Goal: Task Accomplishment & Management: Use online tool/utility

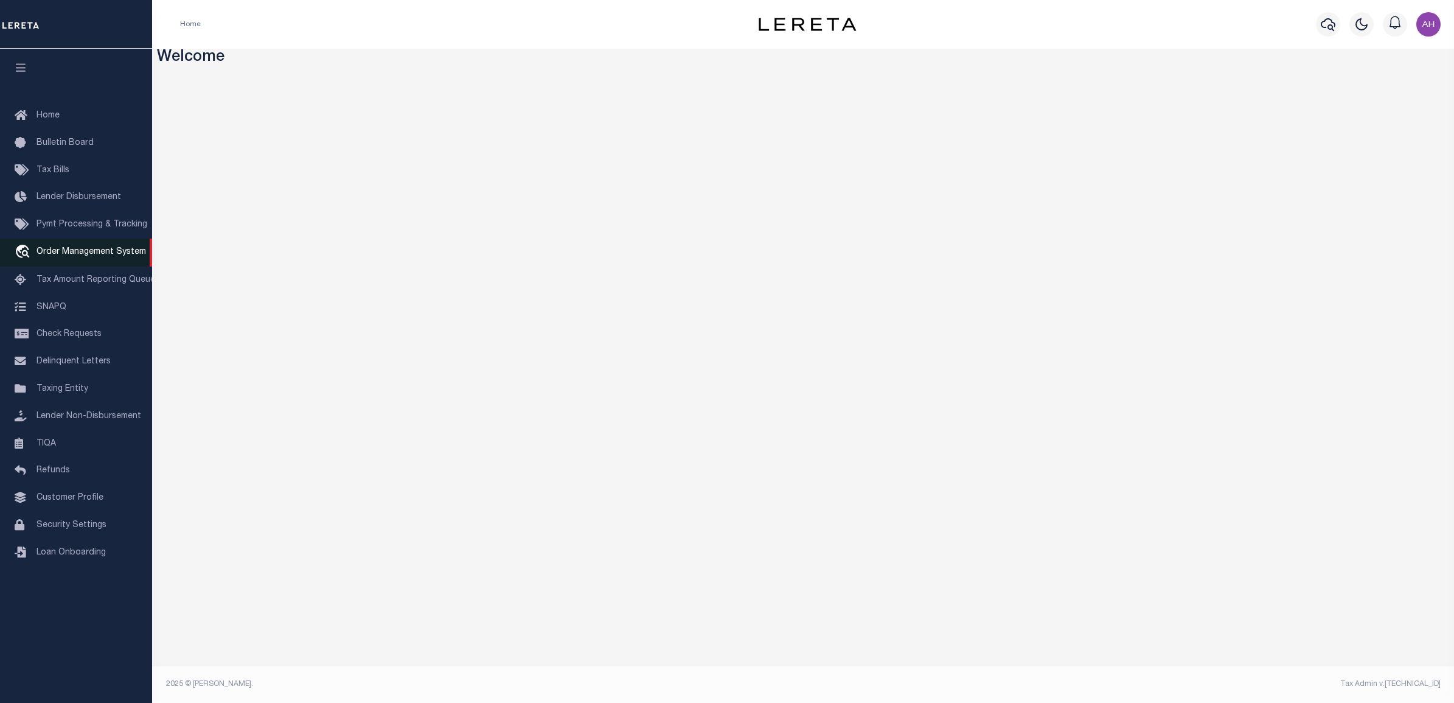
click at [68, 247] on link "travel_explore Order Management System" at bounding box center [76, 253] width 152 height 28
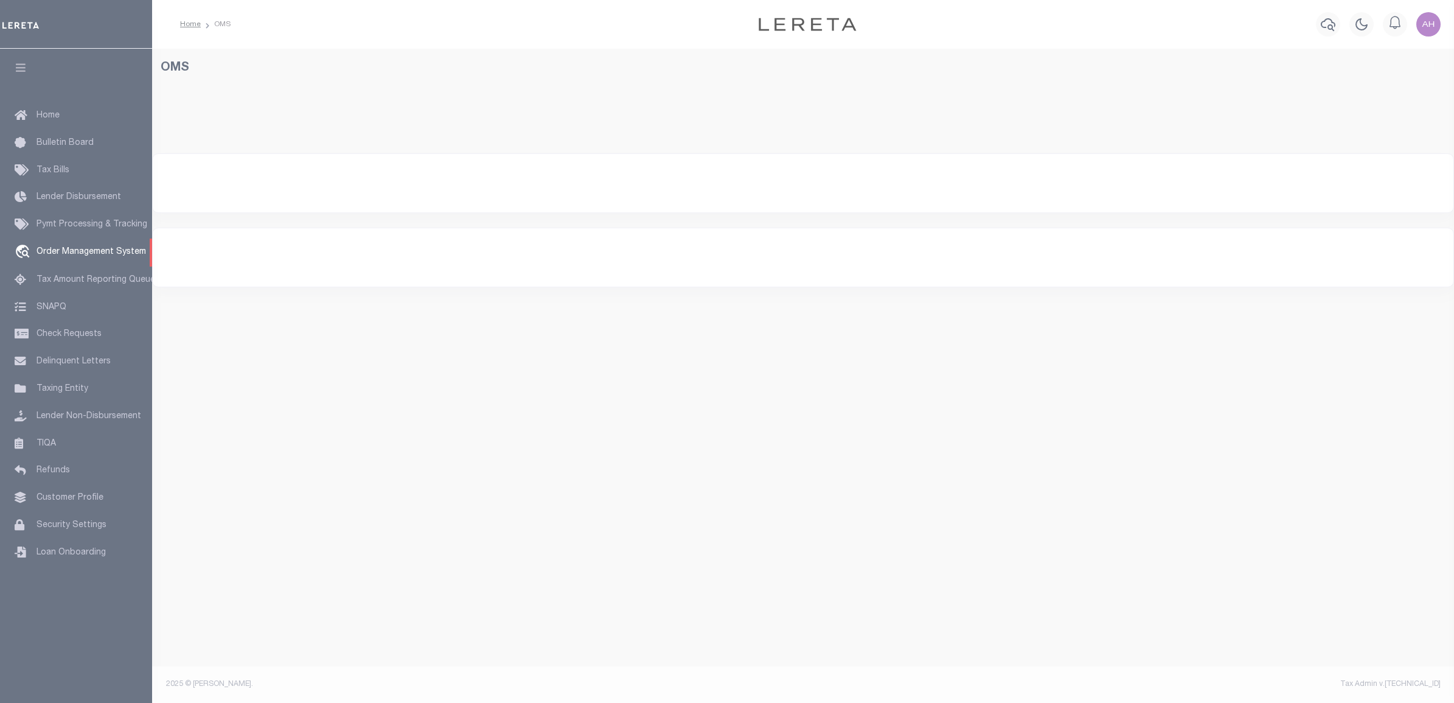
select select "200"
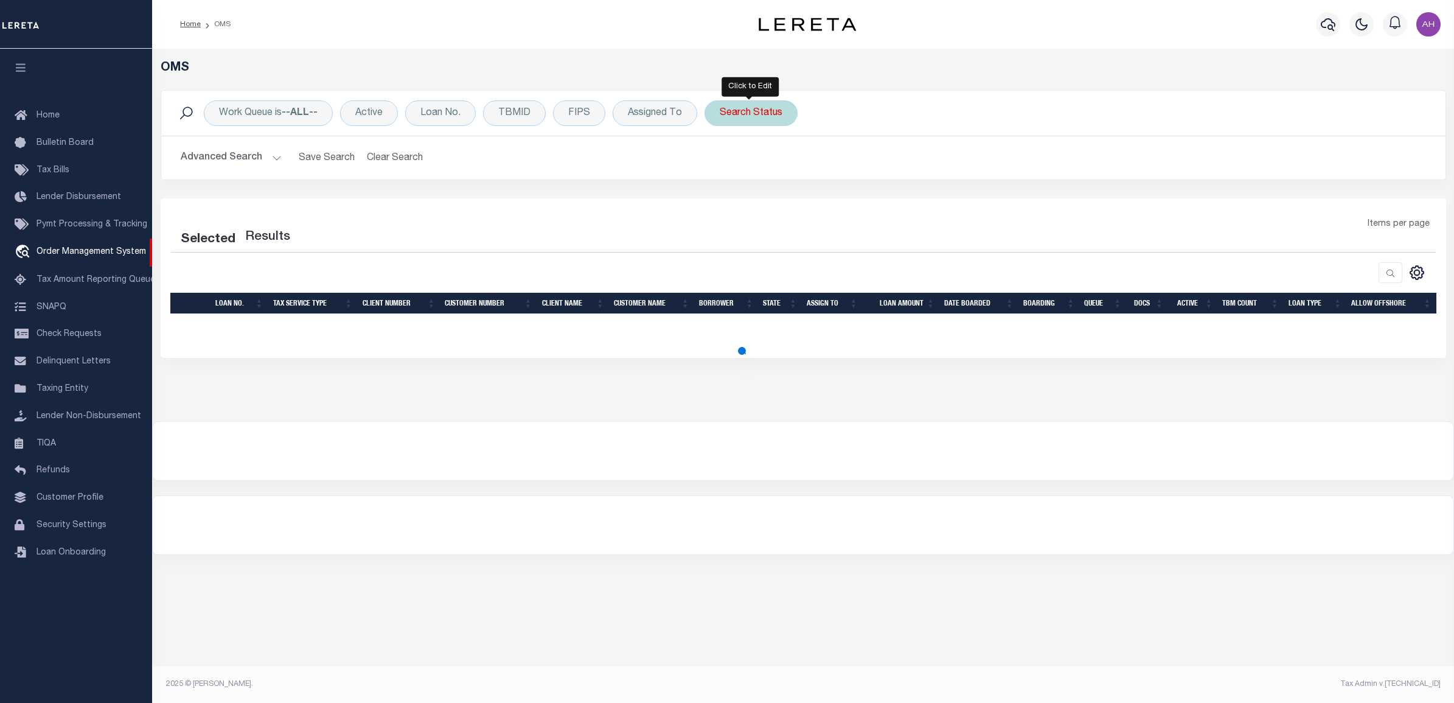
click at [770, 110] on div "Search Status" at bounding box center [751, 113] width 93 height 26
select select "200"
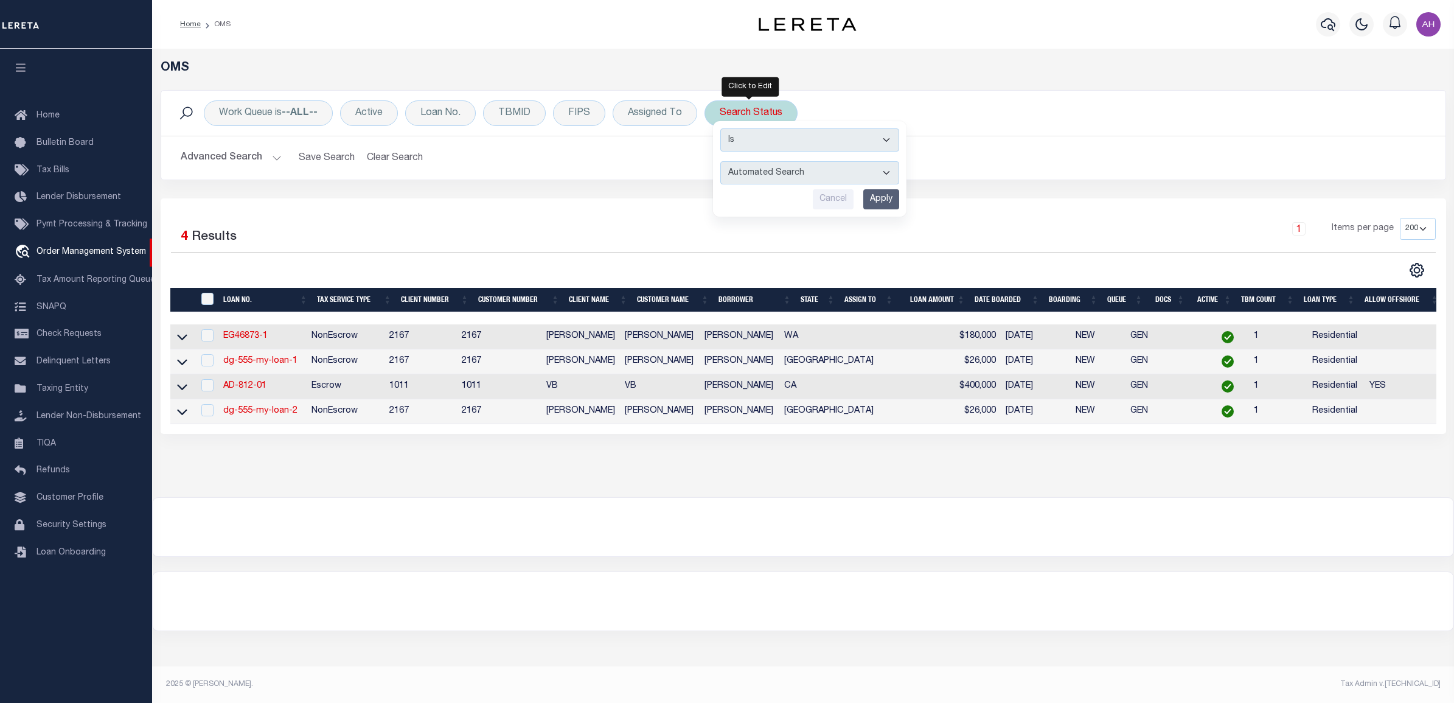
click at [778, 174] on select "Automated Search Bad Parcel Complete Duplicate Parcel High Dollar Reporting In …" at bounding box center [809, 172] width 179 height 23
select select "PA"
click at [720, 162] on select "Automated Search Bad Parcel Complete Duplicate Parcel High Dollar Reporting In …" at bounding box center [809, 172] width 179 height 23
click at [874, 203] on input "Apply" at bounding box center [881, 199] width 36 height 20
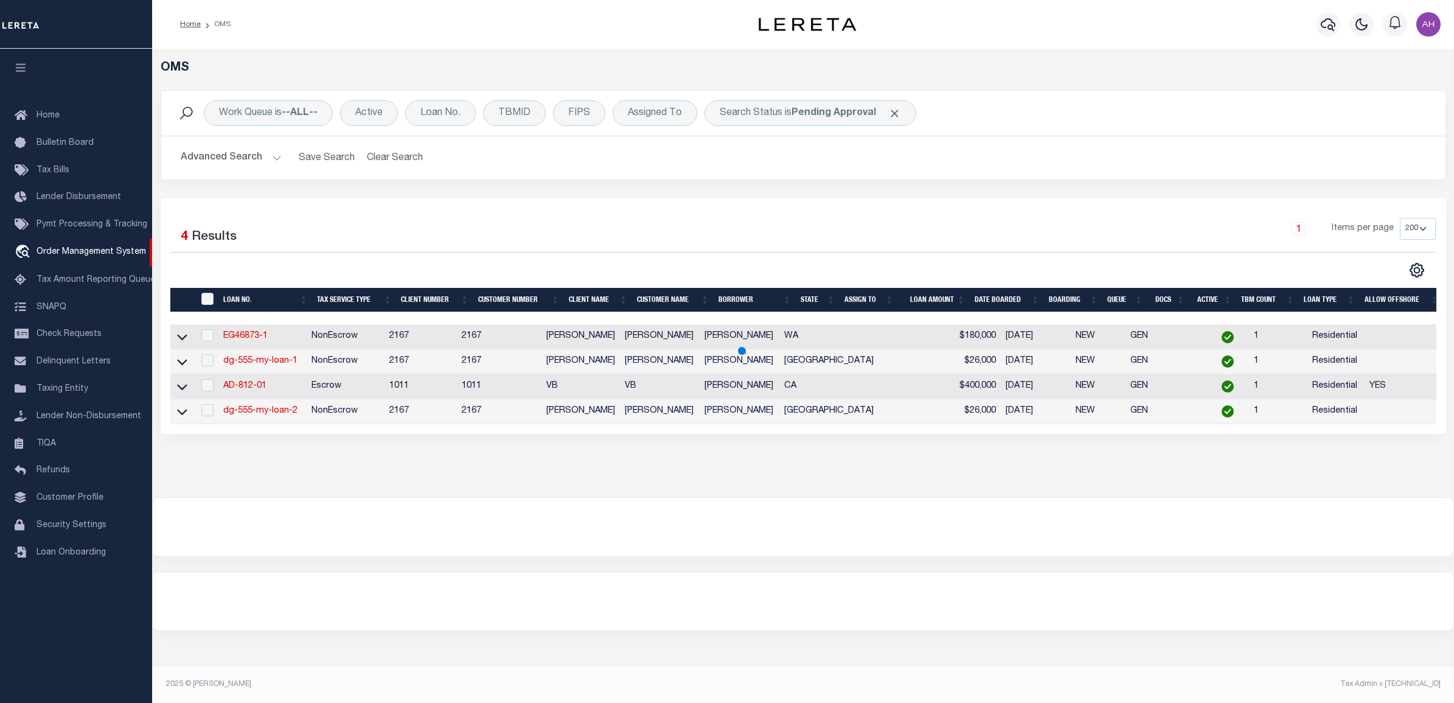
click at [228, 162] on button "Advanced Search" at bounding box center [231, 158] width 101 height 24
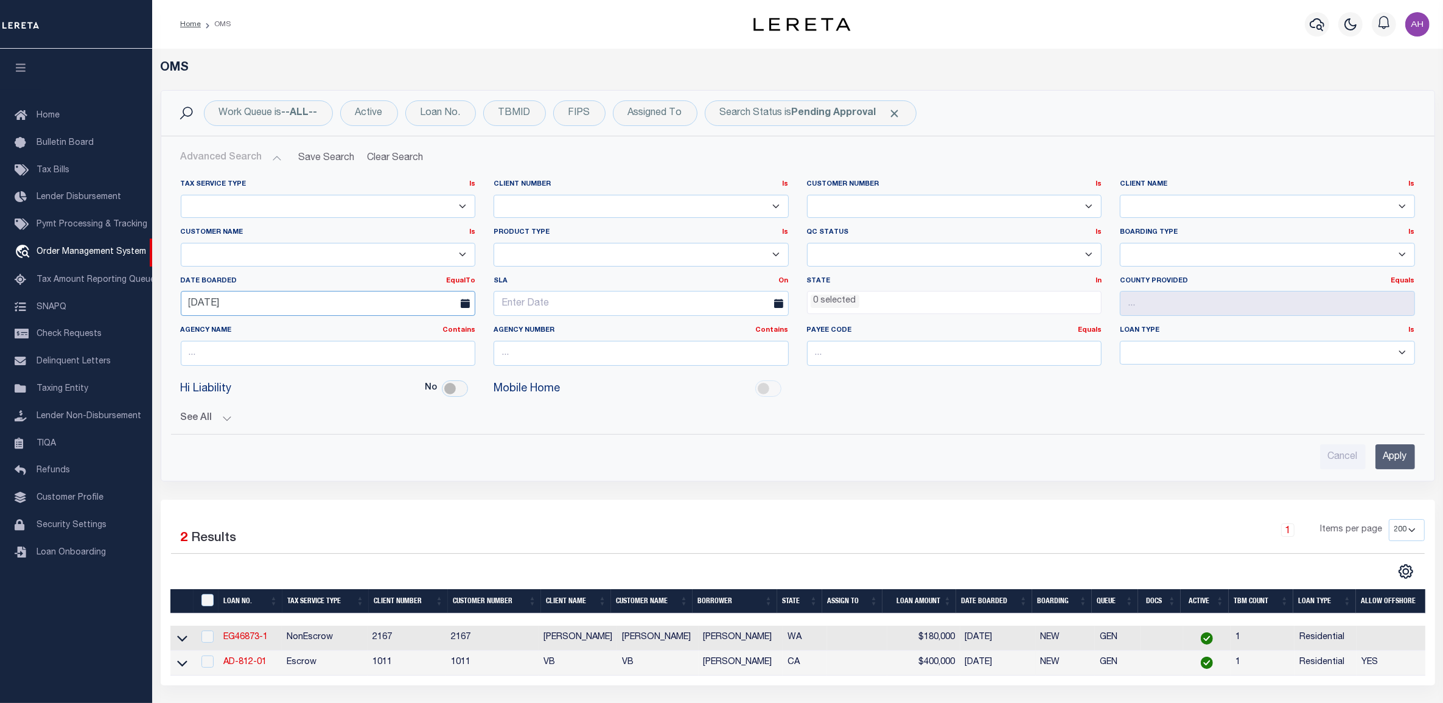
click at [251, 306] on input "08-12-2025" at bounding box center [328, 303] width 295 height 25
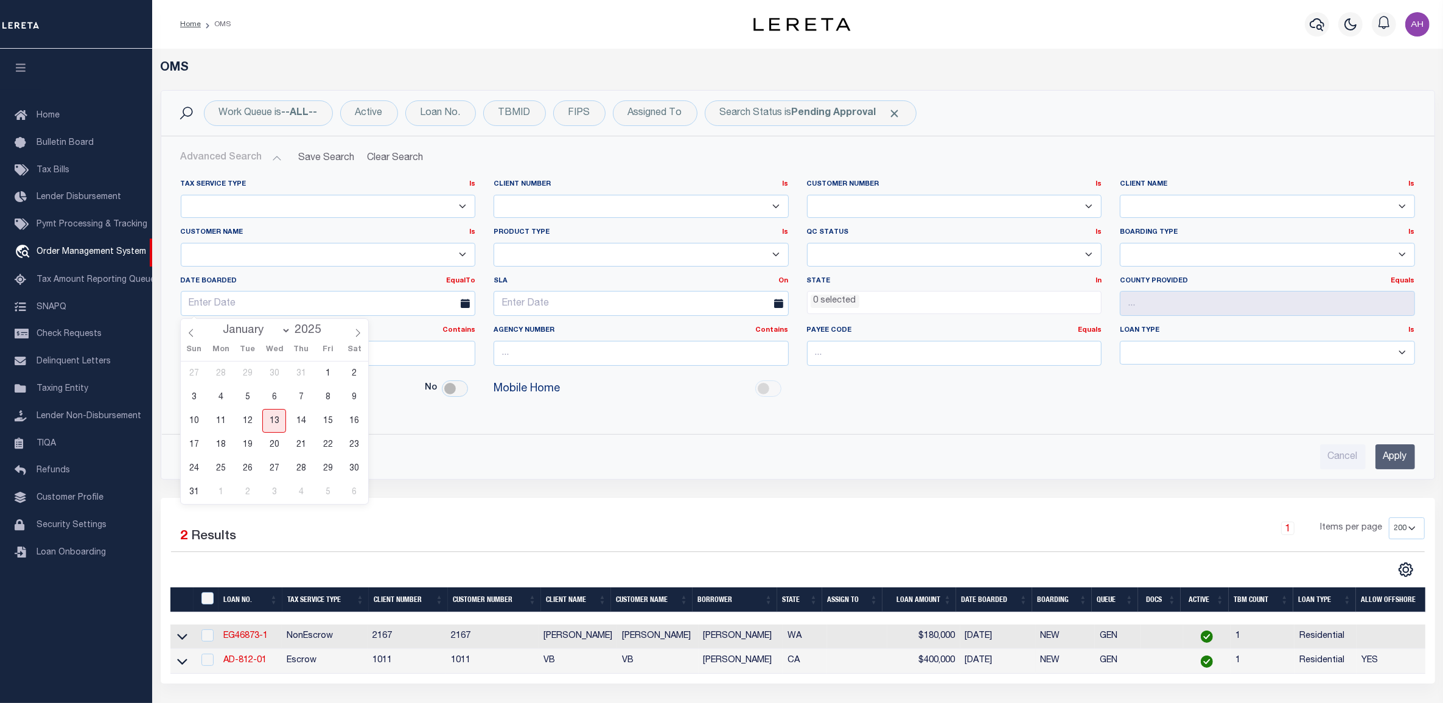
click at [1409, 451] on input "Apply" at bounding box center [1395, 456] width 40 height 25
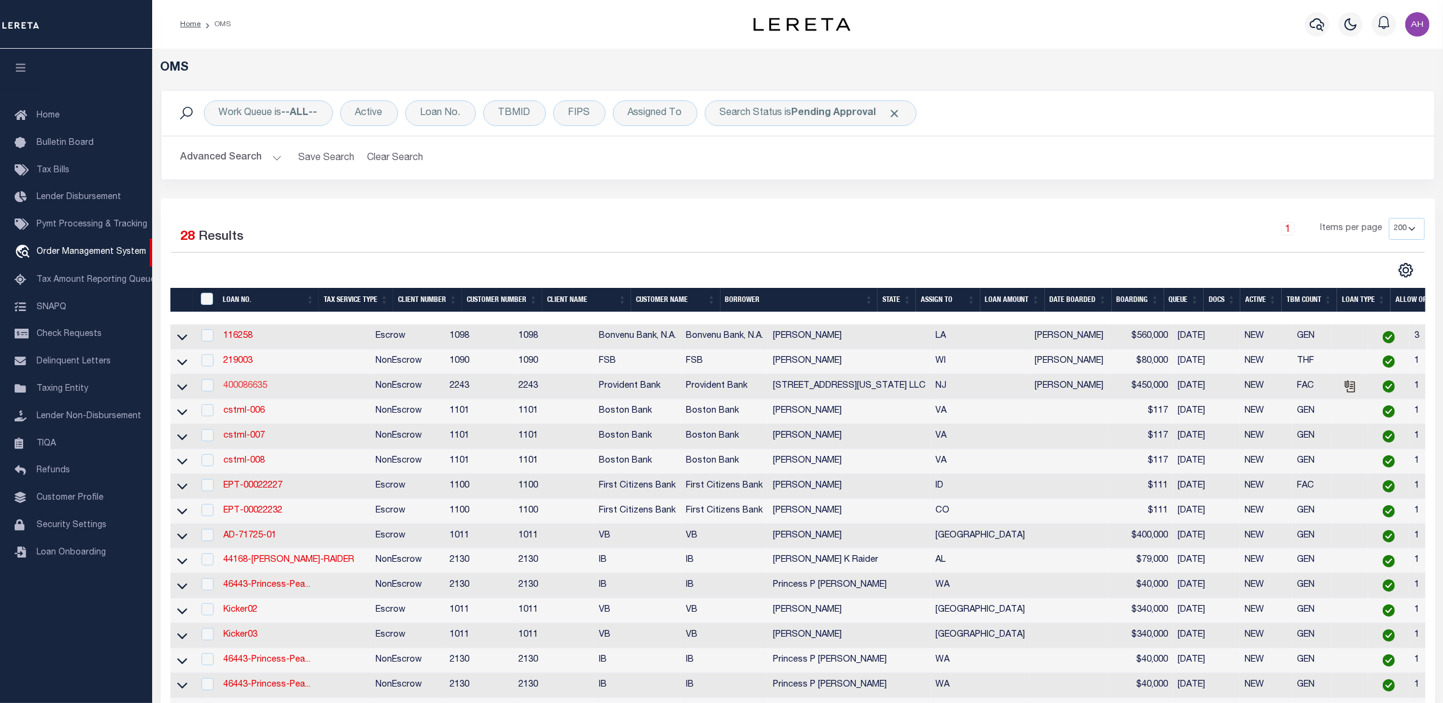
click at [247, 390] on link "400086635" at bounding box center [245, 385] width 44 height 9
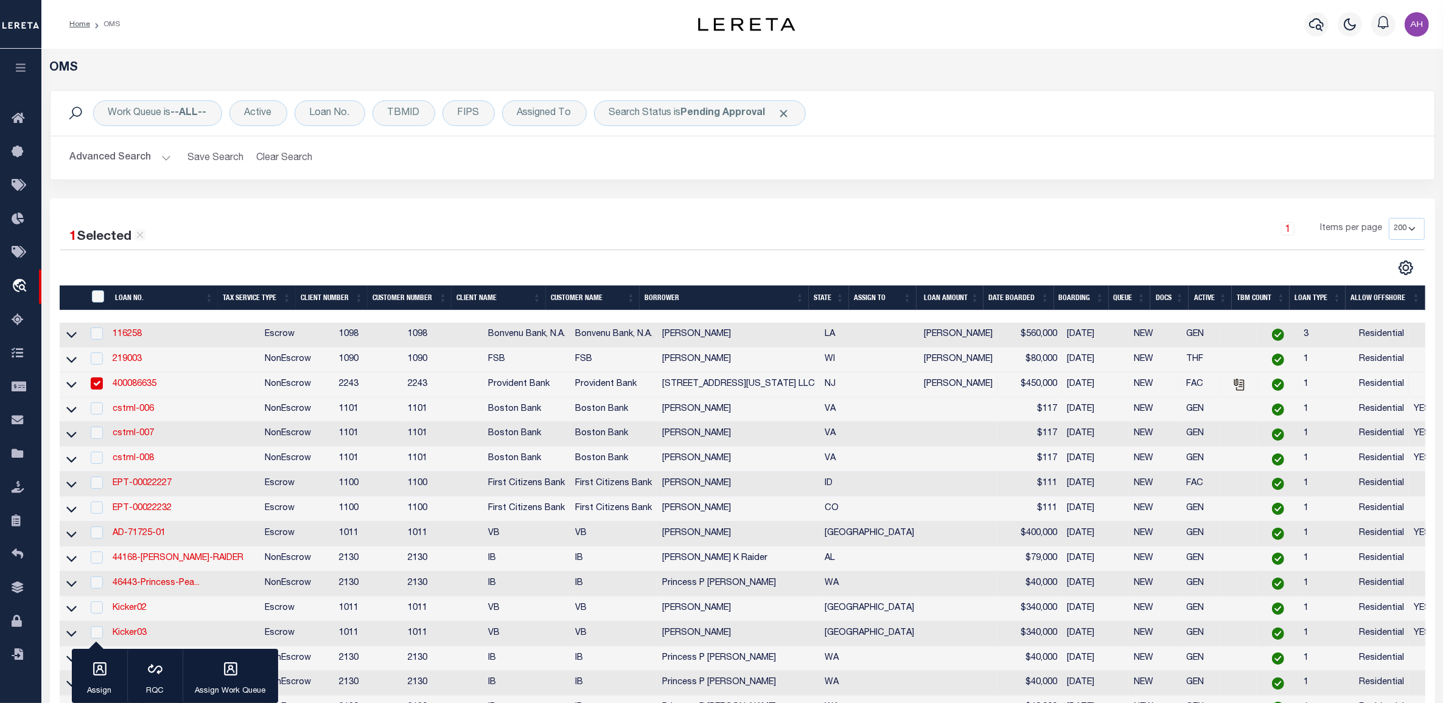
type input "400086635"
type input "334-338 WASHINGTON AVENUE LLC"
select select
type input "06/08/2025"
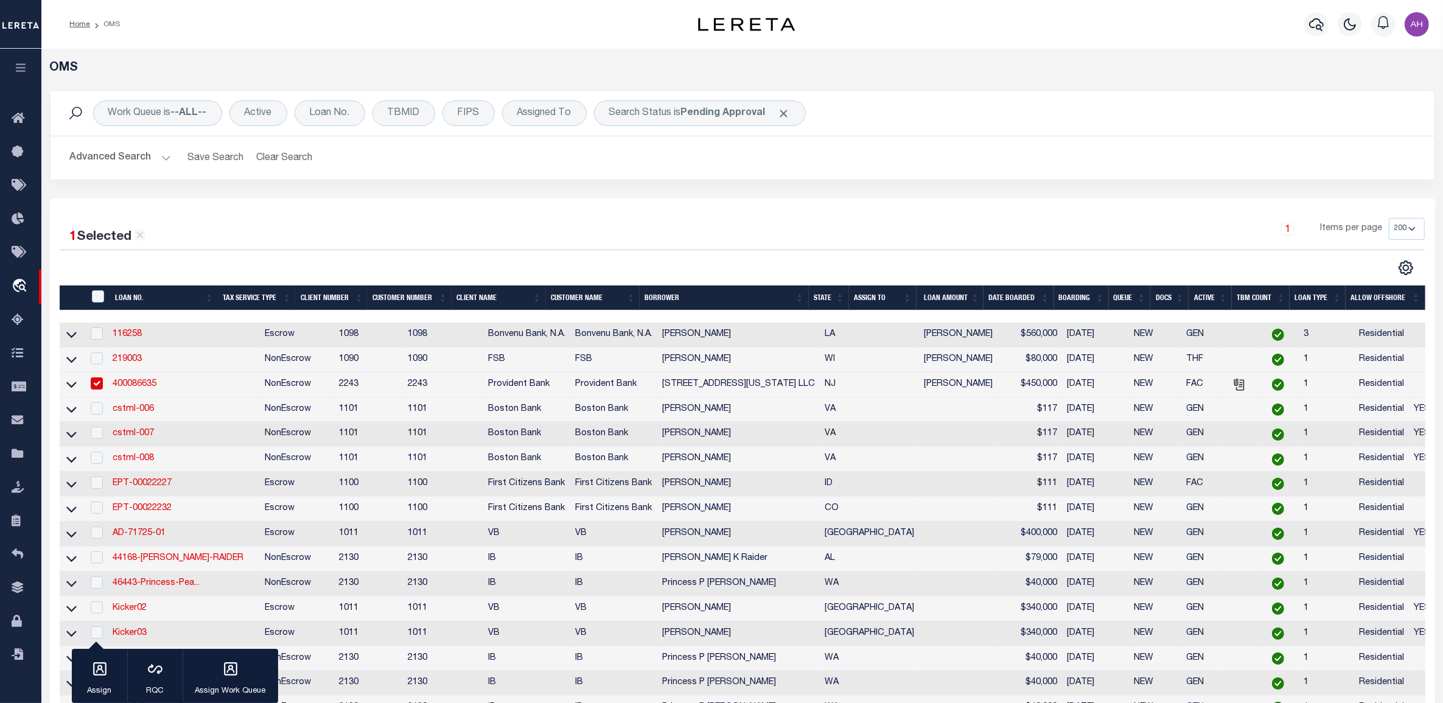
select select "10"
select select "NonEscrow"
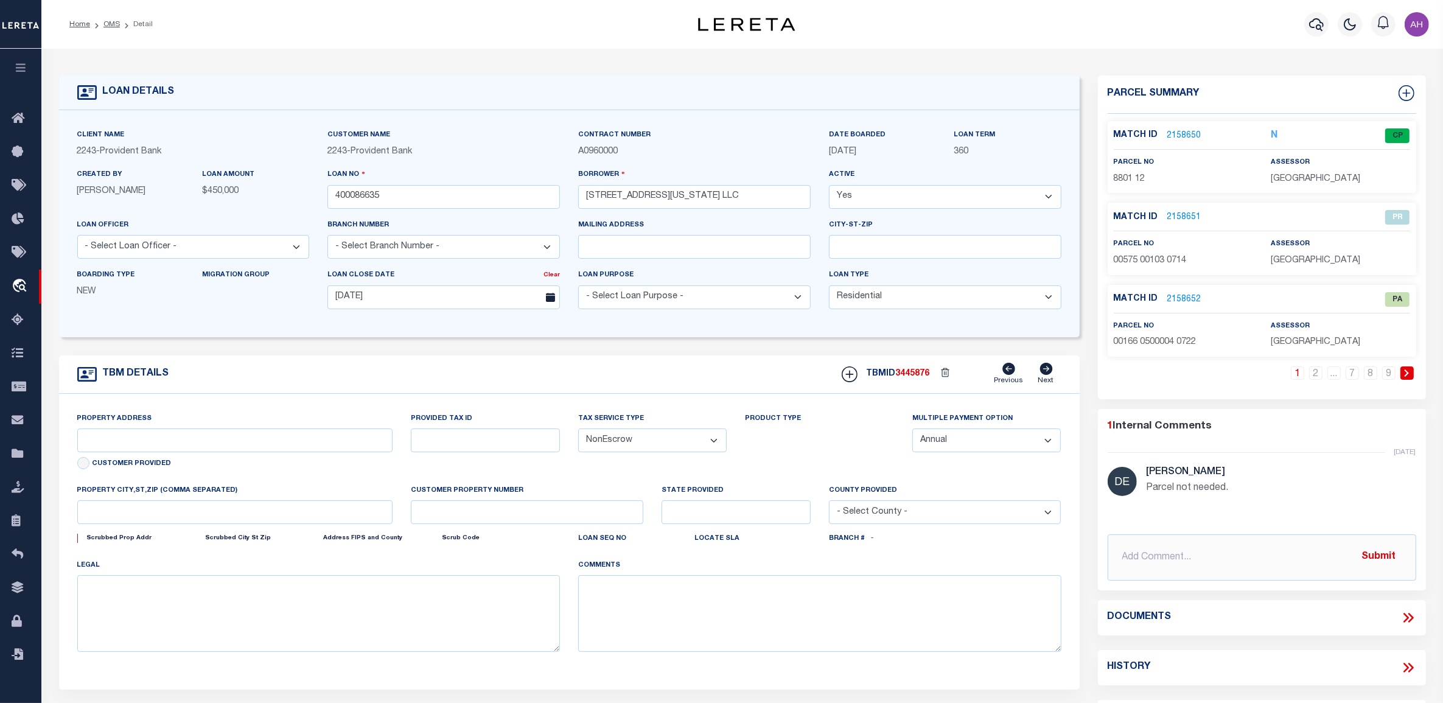
type input "334 WASHINGTON AVE # 338"
type input "B-8801 L-12"
select select
type input "BELLEVILLE NJ 07109-3249"
type input "NJ"
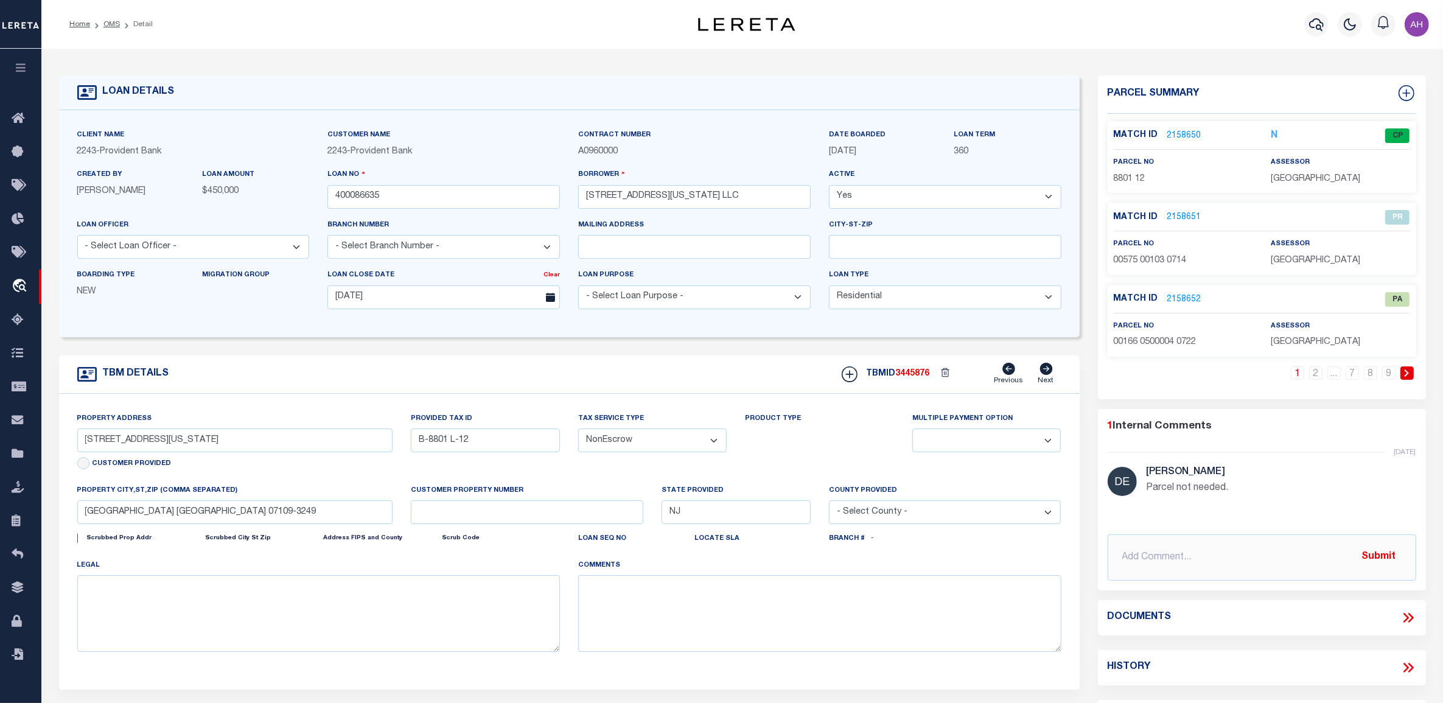
select select
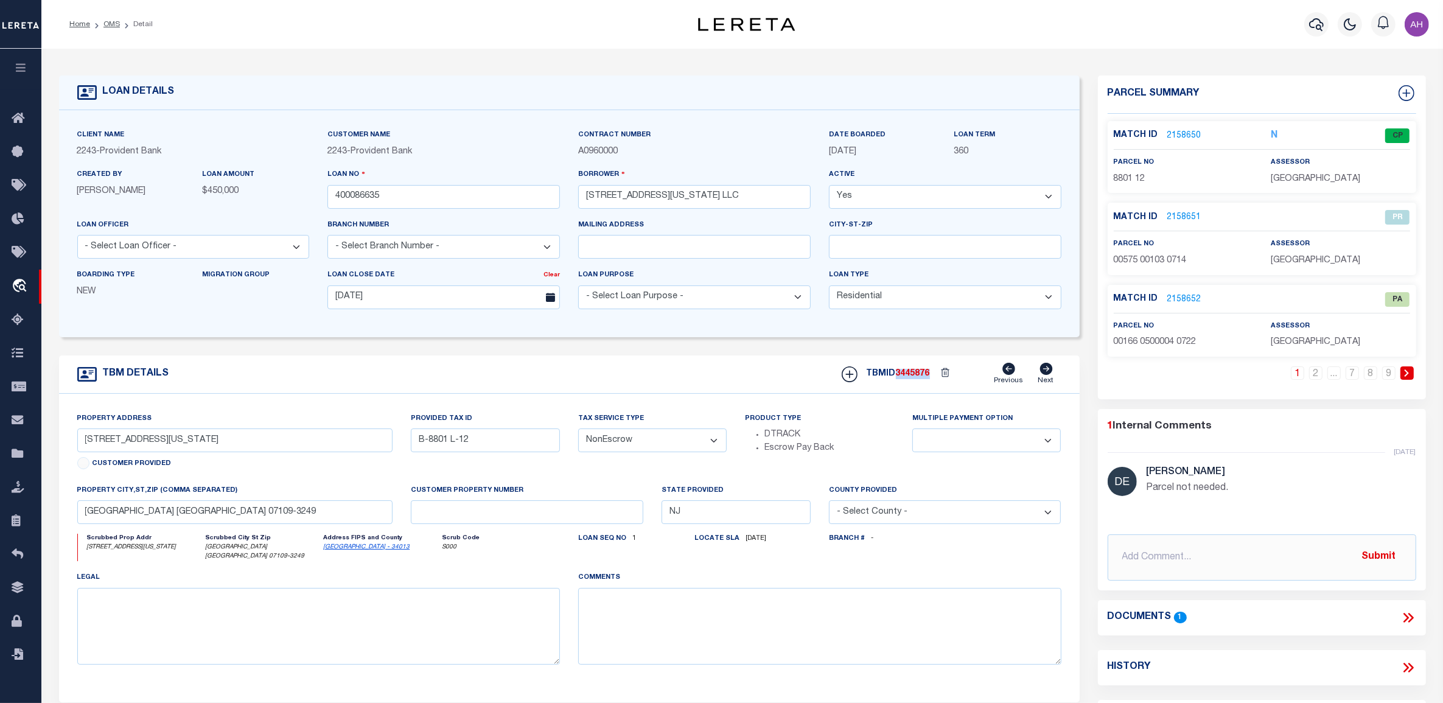
drag, startPoint x: 933, startPoint y: 380, endPoint x: 897, endPoint y: 378, distance: 35.4
click at [897, 378] on div "TBMID 3445876 Previous Next" at bounding box center [946, 374] width 229 height 23
copy div "3445876"
click at [414, 53] on div "LOAN DETAILS Client Name 2243" at bounding box center [741, 417] width 1401 height 737
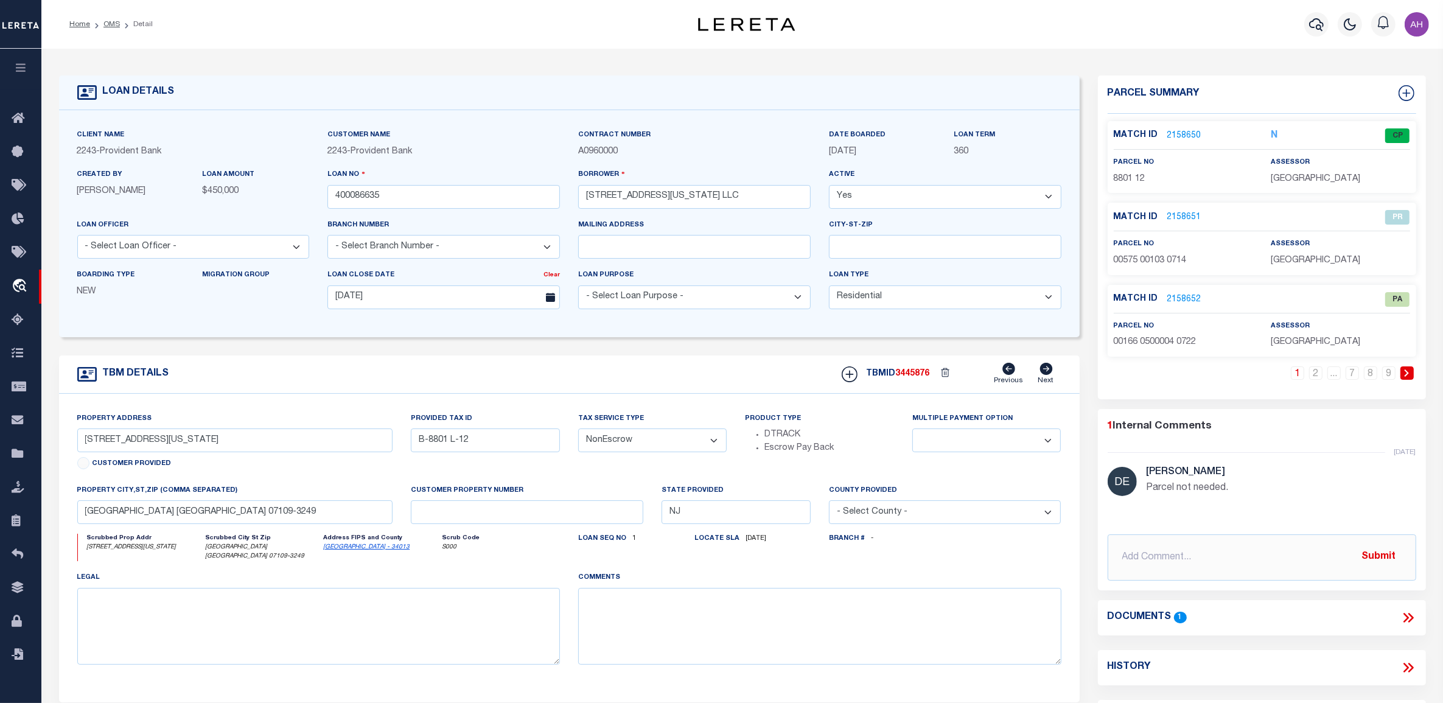
click at [698, 565] on div "Loan seq no 1 Locate Sla 07/02/2025" at bounding box center [694, 552] width 251 height 37
click at [676, 227] on div "Mailing address" at bounding box center [694, 238] width 232 height 40
